Goal: Task Accomplishment & Management: Use online tool/utility

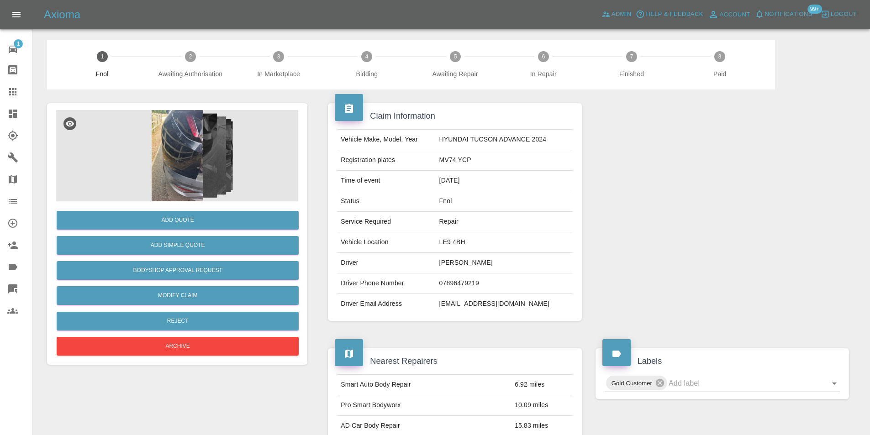
click at [184, 145] on img at bounding box center [177, 155] width 242 height 91
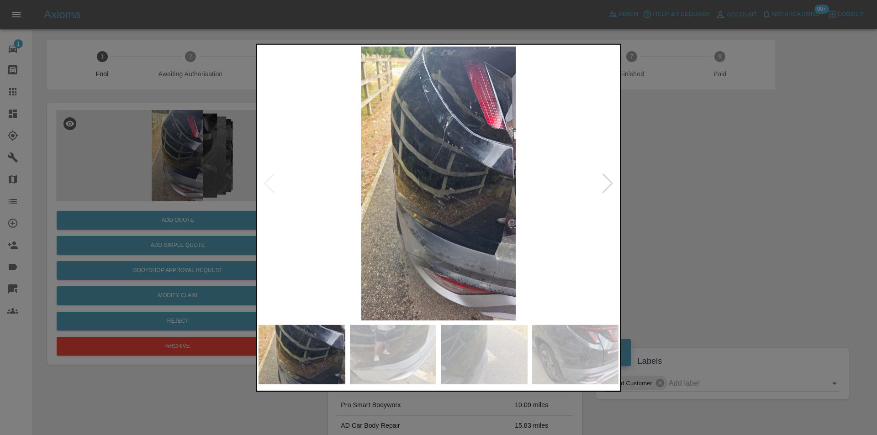
click at [601, 182] on img at bounding box center [439, 183] width 360 height 274
click at [617, 187] on img at bounding box center [439, 183] width 360 height 274
click at [609, 183] on div at bounding box center [608, 183] width 12 height 20
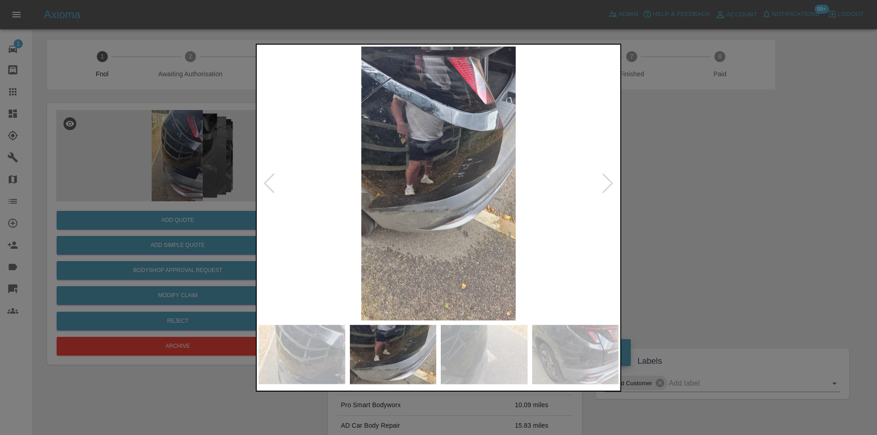
click at [609, 183] on div at bounding box center [608, 183] width 12 height 20
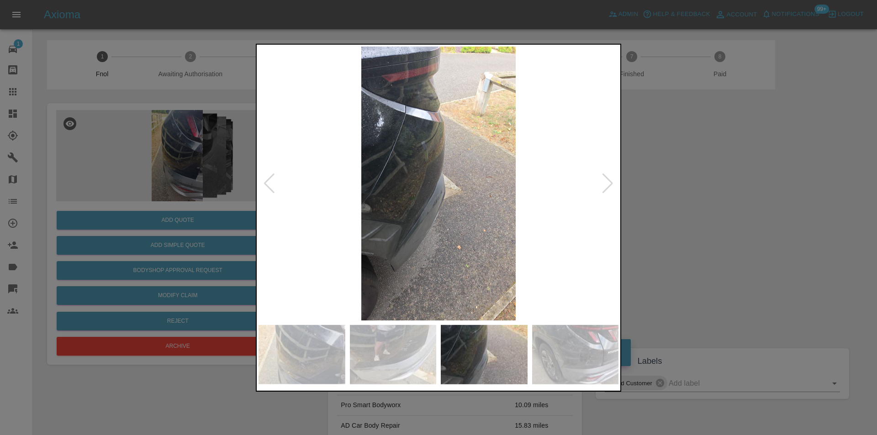
click at [609, 182] on div at bounding box center [608, 183] width 12 height 20
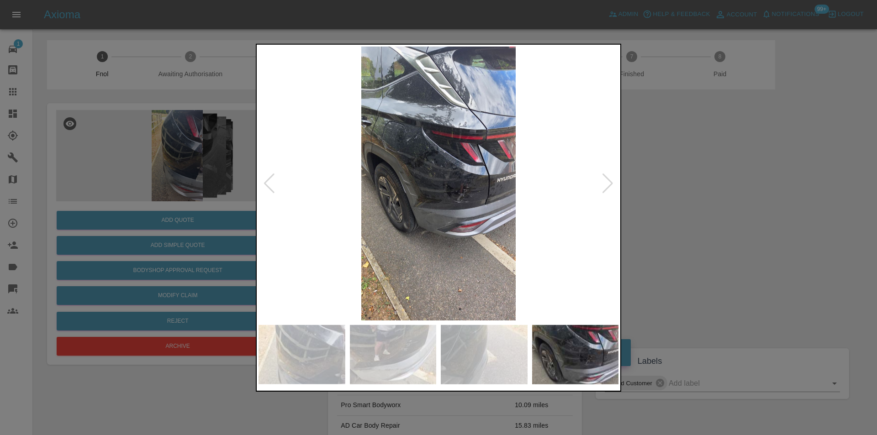
click at [609, 180] on div at bounding box center [608, 183] width 12 height 20
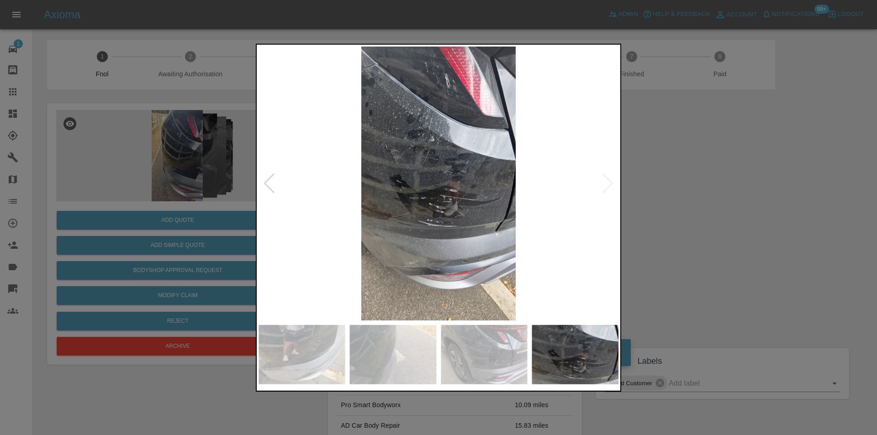
click at [609, 179] on img at bounding box center [439, 183] width 360 height 274
click at [681, 182] on div at bounding box center [438, 217] width 877 height 435
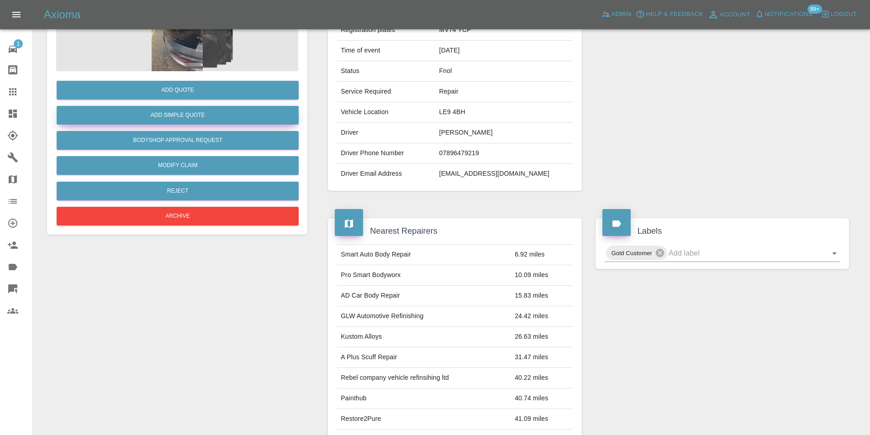
scroll to position [46, 0]
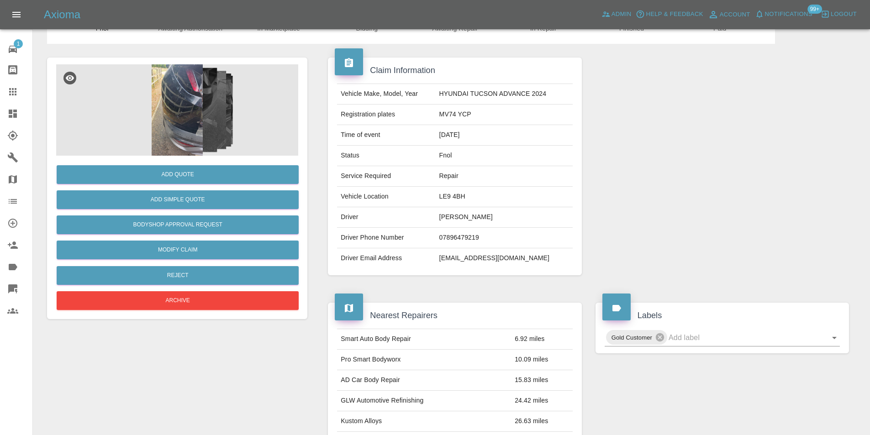
click at [184, 117] on img at bounding box center [177, 109] width 242 height 91
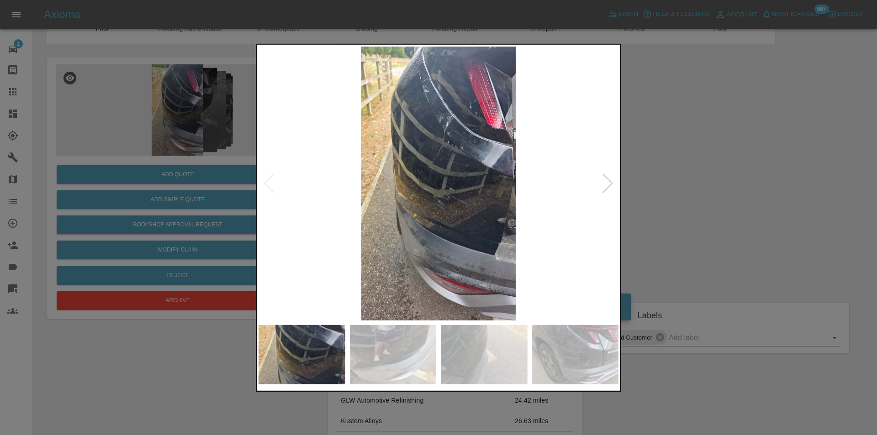
click at [446, 143] on img at bounding box center [439, 183] width 360 height 274
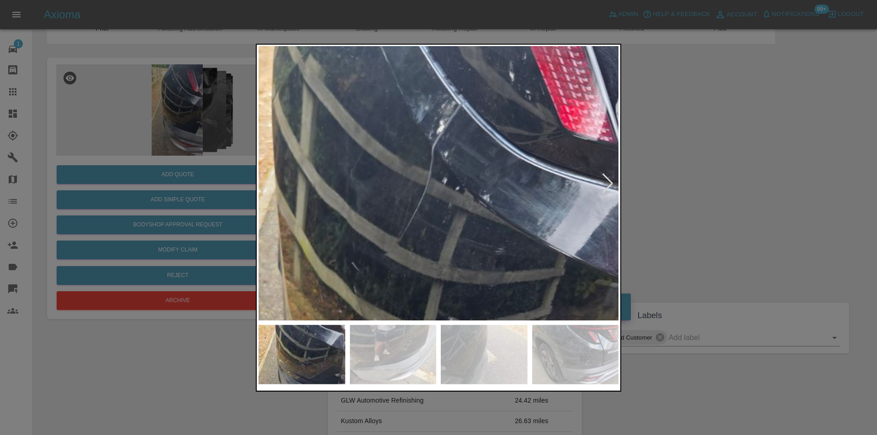
click at [446, 143] on img at bounding box center [415, 304] width 1080 height 823
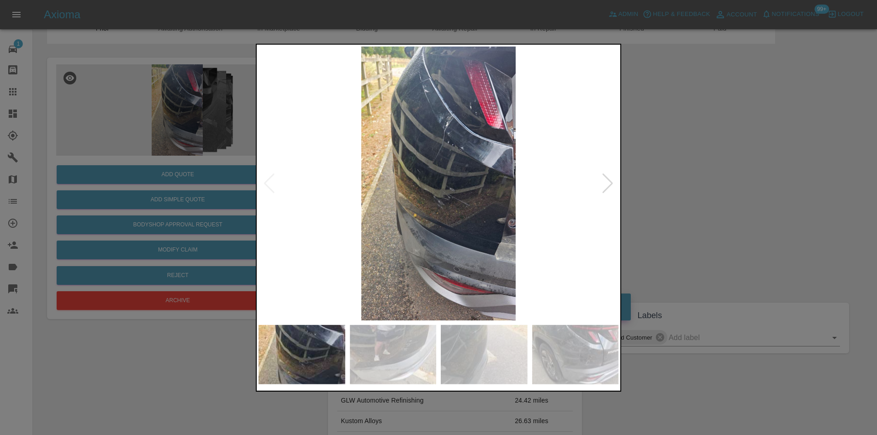
click at [608, 180] on div at bounding box center [608, 183] width 12 height 20
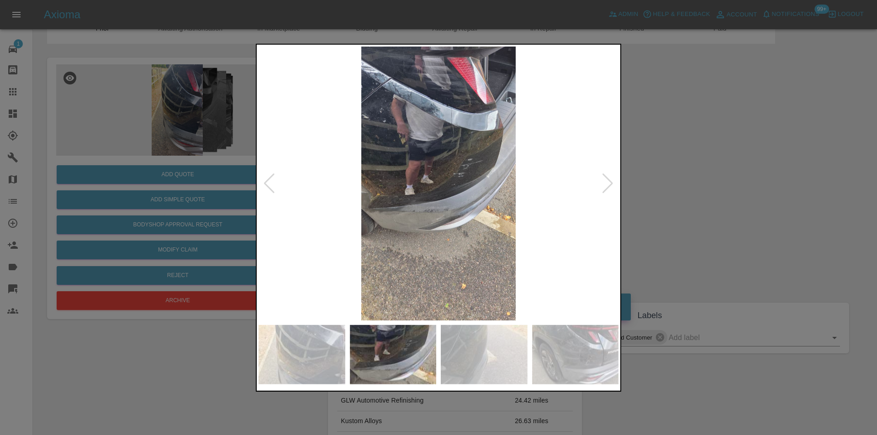
click at [608, 180] on div at bounding box center [608, 183] width 12 height 20
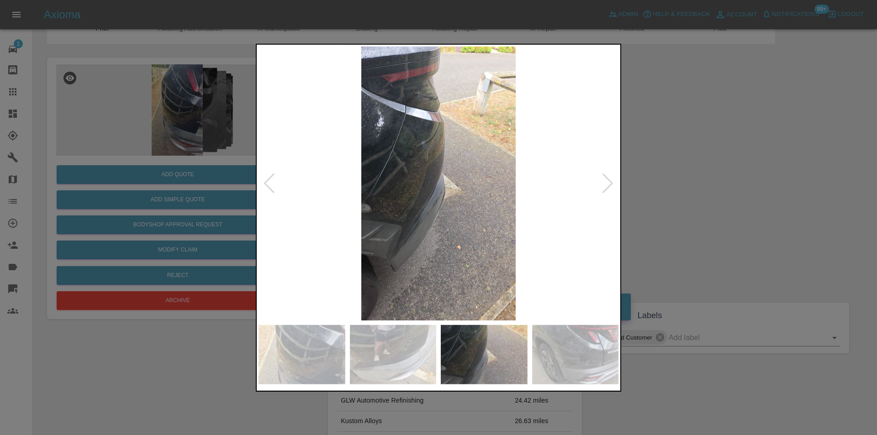
click at [701, 185] on div at bounding box center [438, 217] width 877 height 435
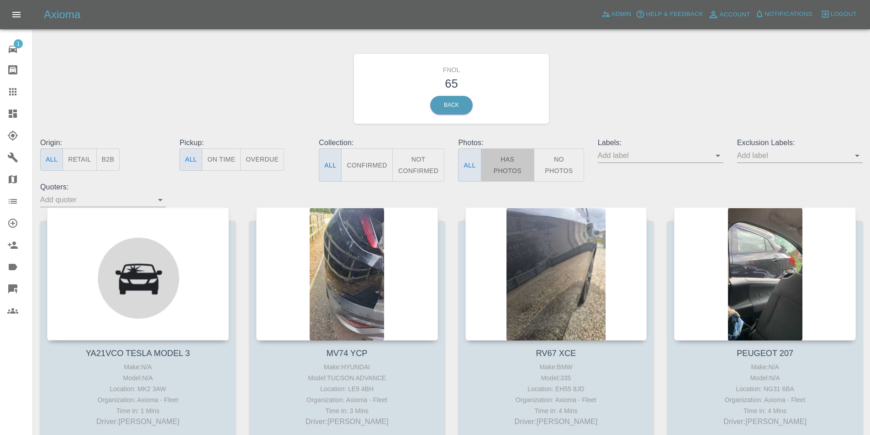
click at [515, 163] on button "Has Photos" at bounding box center [508, 164] width 54 height 33
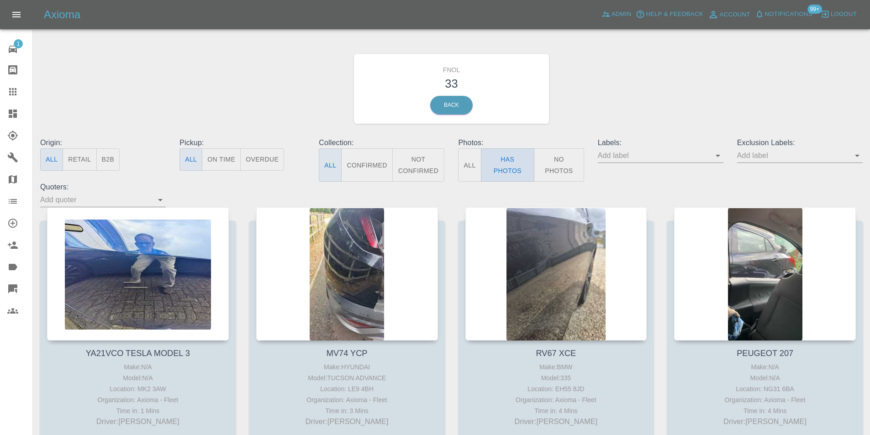
click at [507, 164] on button "Has Photos" at bounding box center [508, 164] width 54 height 33
drag, startPoint x: 854, startPoint y: 160, endPoint x: 858, endPoint y: 161, distance: 4.8
click at [854, 160] on icon "Open" at bounding box center [857, 155] width 11 height 11
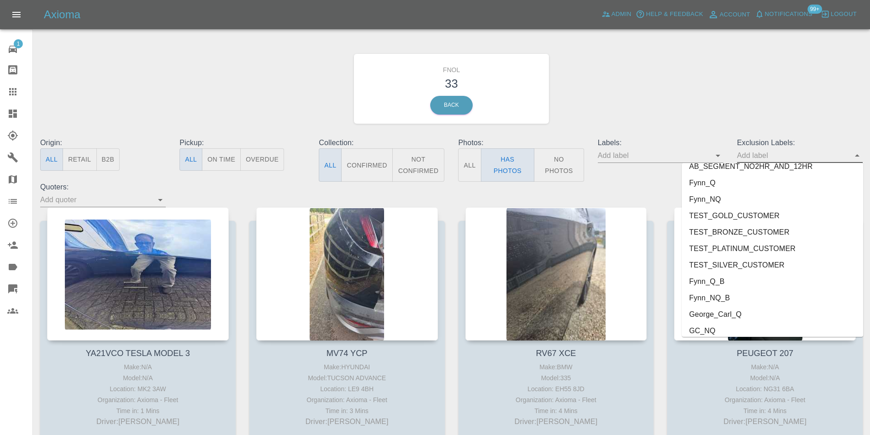
scroll to position [1922, 0]
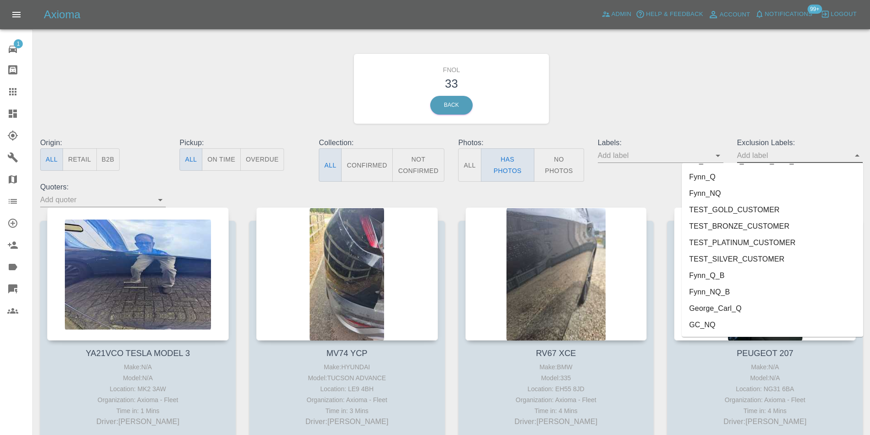
click at [726, 308] on li "George_Carl_Q" at bounding box center [772, 309] width 181 height 16
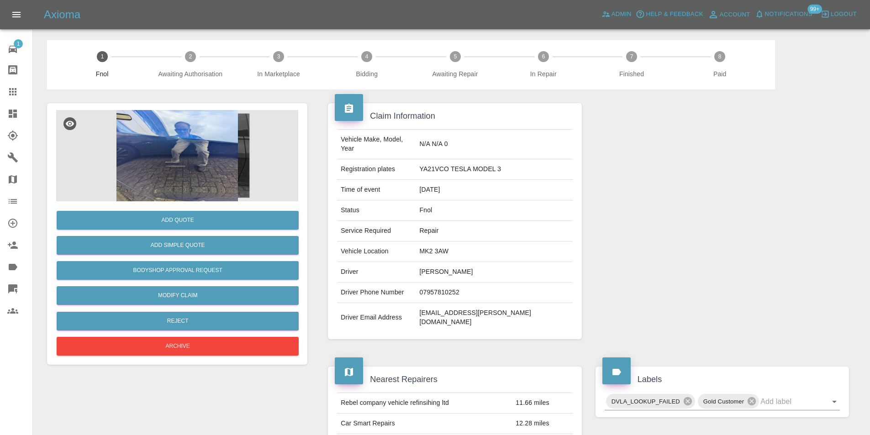
click at [211, 146] on img at bounding box center [177, 155] width 242 height 91
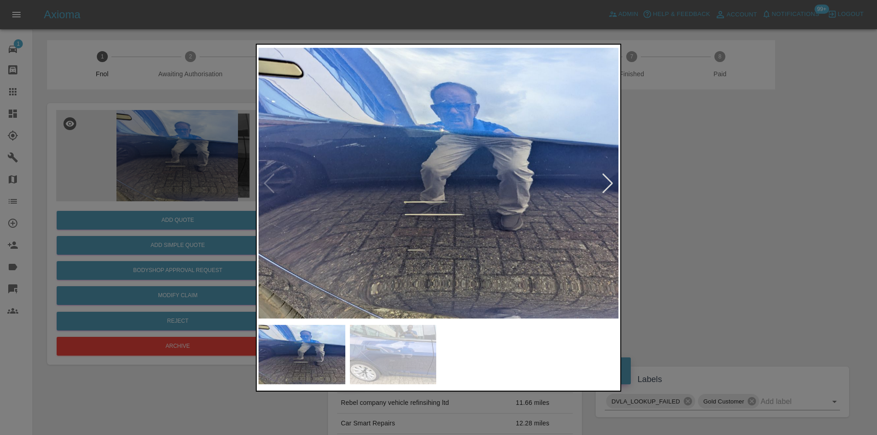
click at [609, 186] on div at bounding box center [608, 183] width 12 height 20
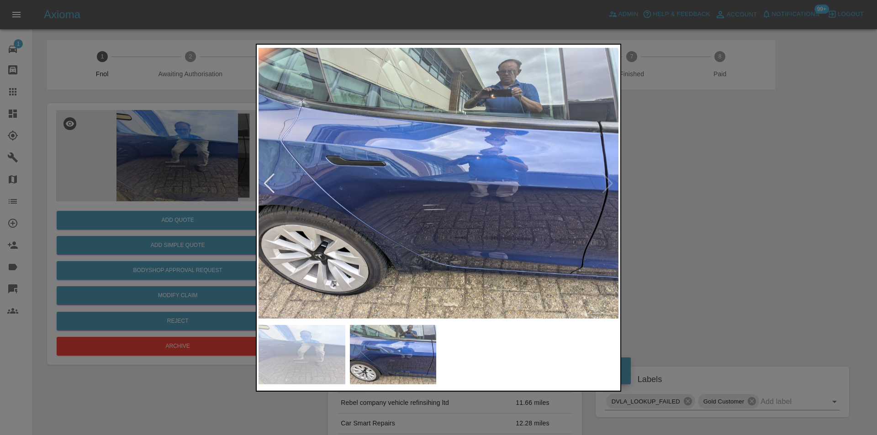
click at [609, 186] on img at bounding box center [439, 183] width 360 height 274
drag, startPoint x: 706, startPoint y: 197, endPoint x: 375, endPoint y: 261, distance: 336.9
click at [703, 196] on div at bounding box center [438, 217] width 877 height 435
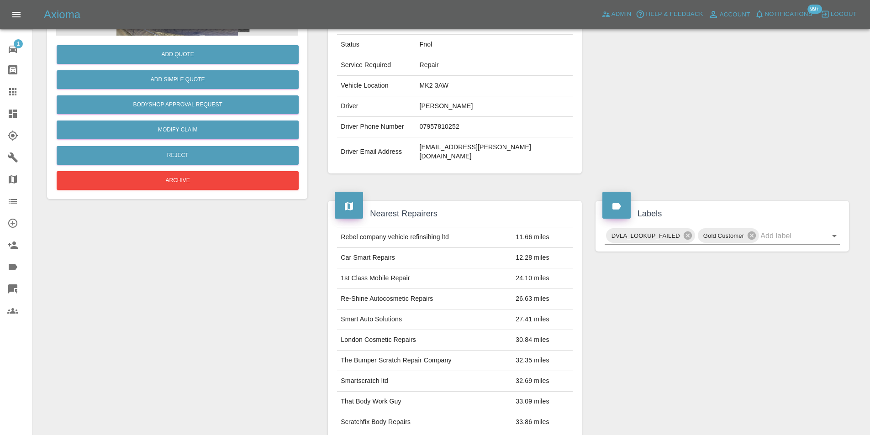
scroll to position [95, 0]
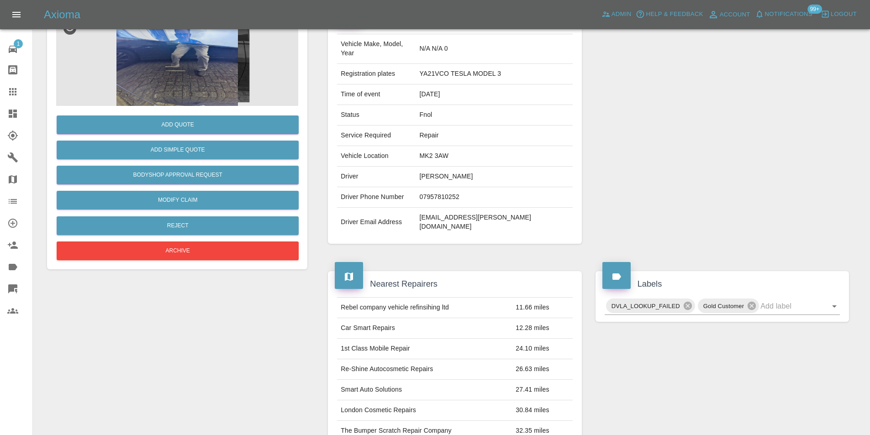
click at [169, 68] on img at bounding box center [177, 60] width 242 height 91
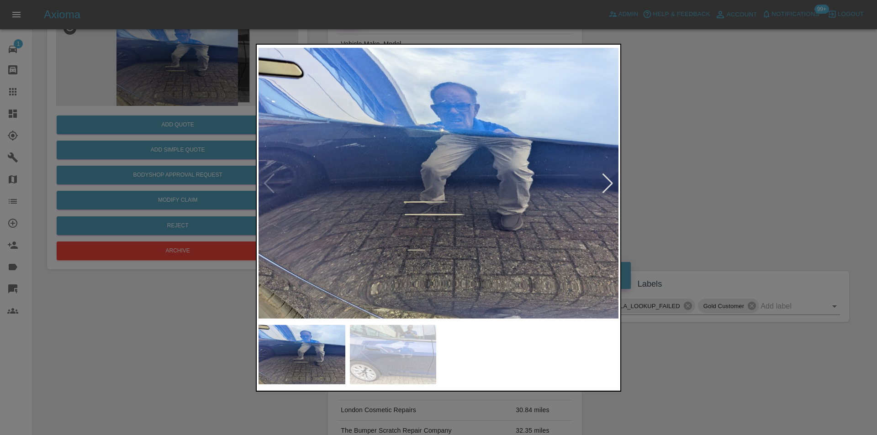
click at [729, 190] on div at bounding box center [438, 217] width 877 height 435
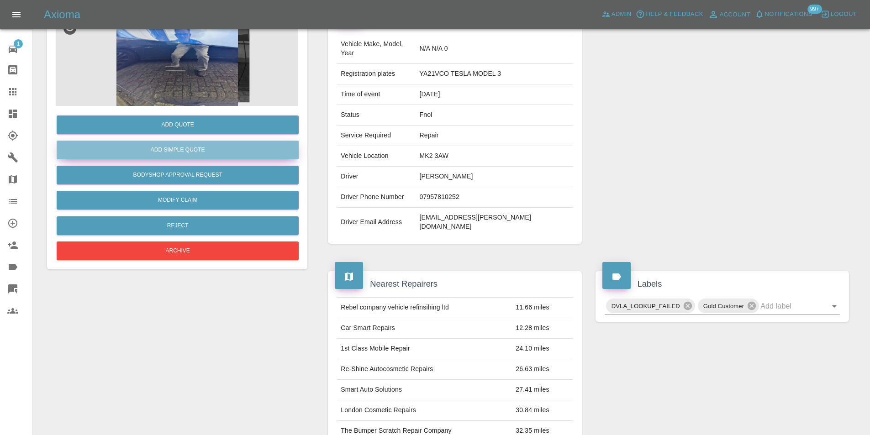
click at [179, 156] on button "Add Simple Quote" at bounding box center [178, 150] width 242 height 19
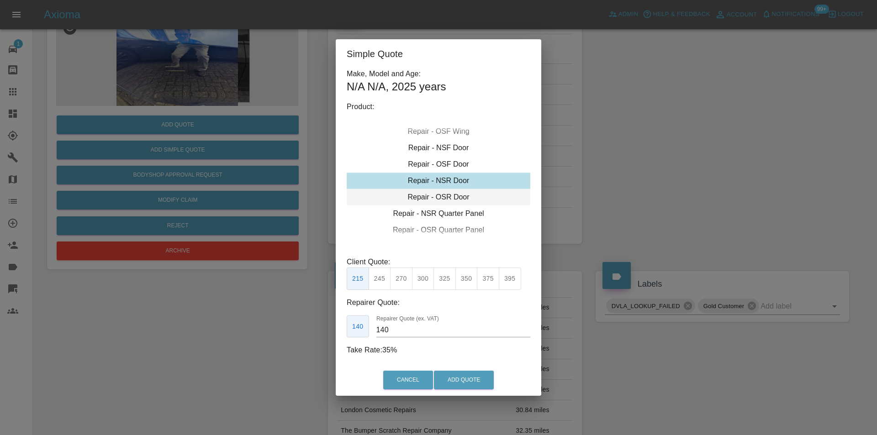
click at [442, 196] on div "Repair - OSR Door" at bounding box center [439, 197] width 184 height 16
drag, startPoint x: 382, startPoint y: 283, endPoint x: 439, endPoint y: 332, distance: 75.2
click at [383, 284] on button "245" at bounding box center [380, 279] width 22 height 22
type input "160"
click at [462, 378] on button "Add Quote" at bounding box center [464, 380] width 60 height 19
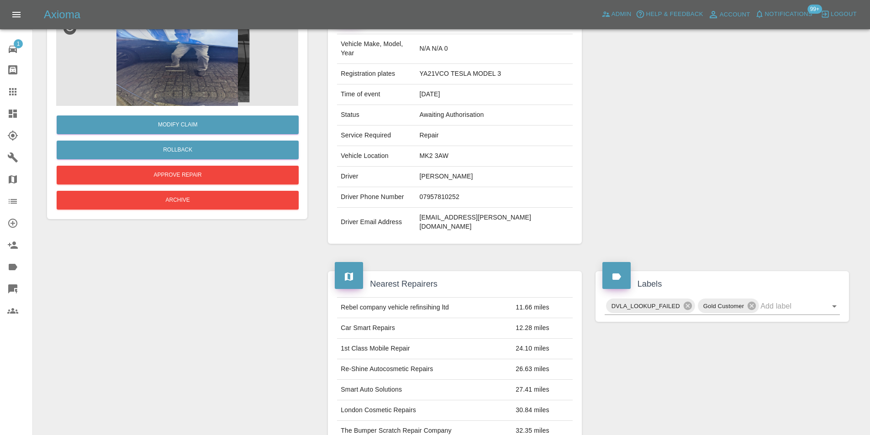
scroll to position [0, 0]
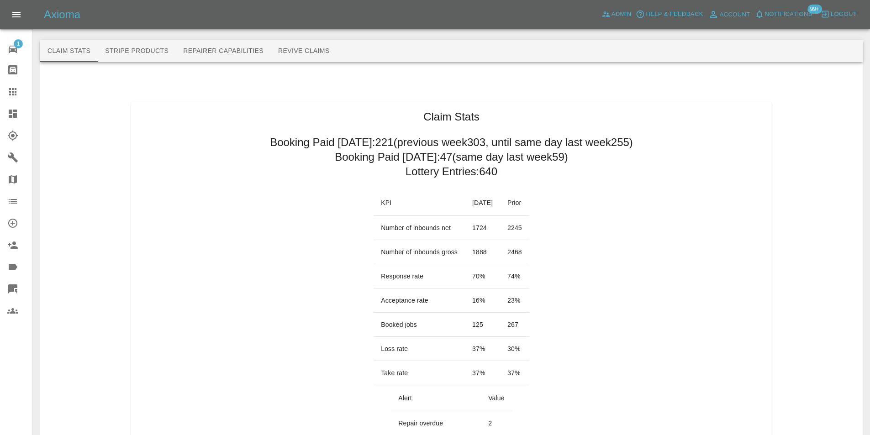
scroll to position [457, 0]
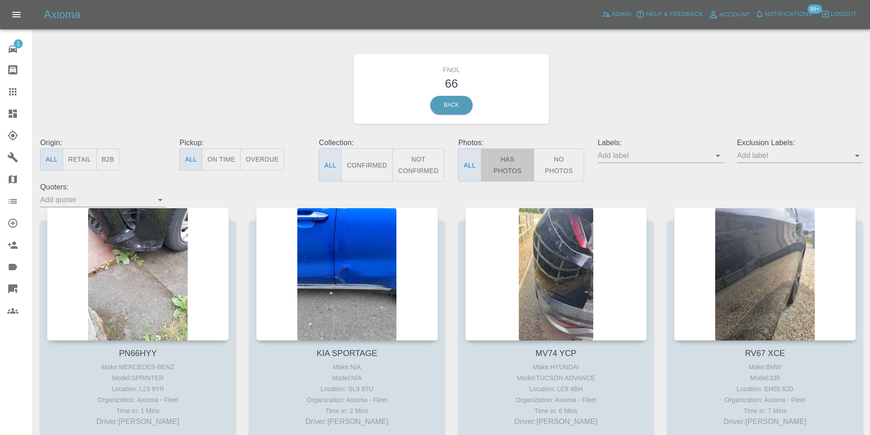
click at [504, 168] on button "Has Photos" at bounding box center [508, 164] width 54 height 33
click at [860, 159] on icon "Open" at bounding box center [857, 155] width 11 height 11
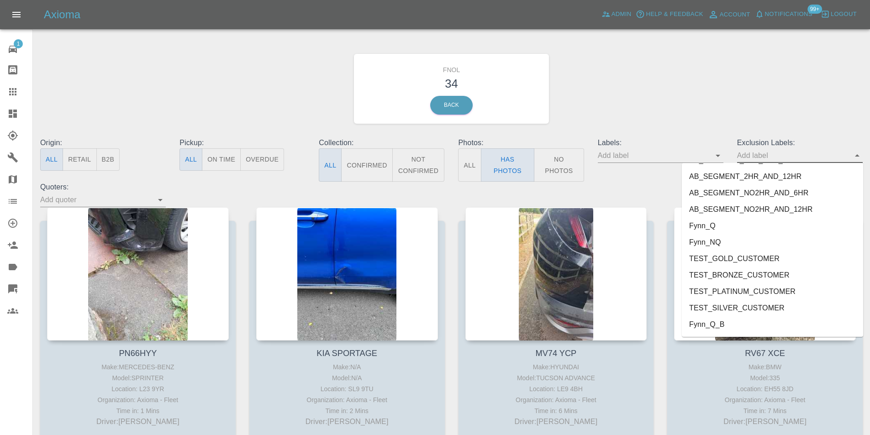
scroll to position [1922, 0]
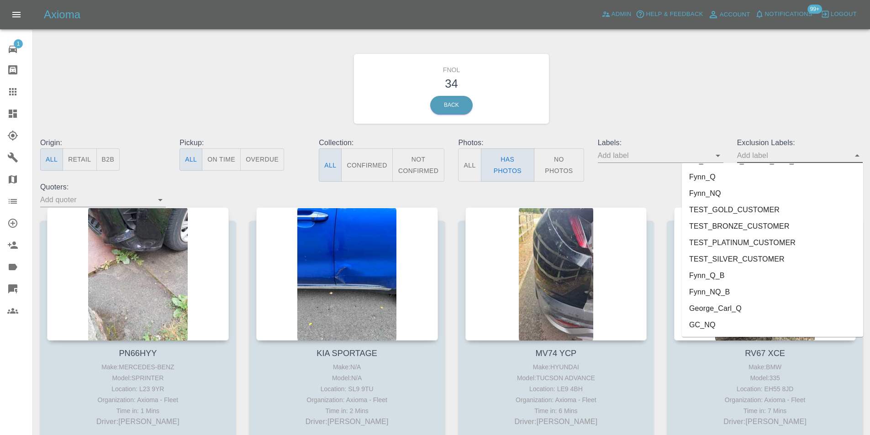
click at [749, 308] on li "George_Carl_Q" at bounding box center [772, 309] width 181 height 16
